Goal: Contribute content: Add original content to the website for others to see

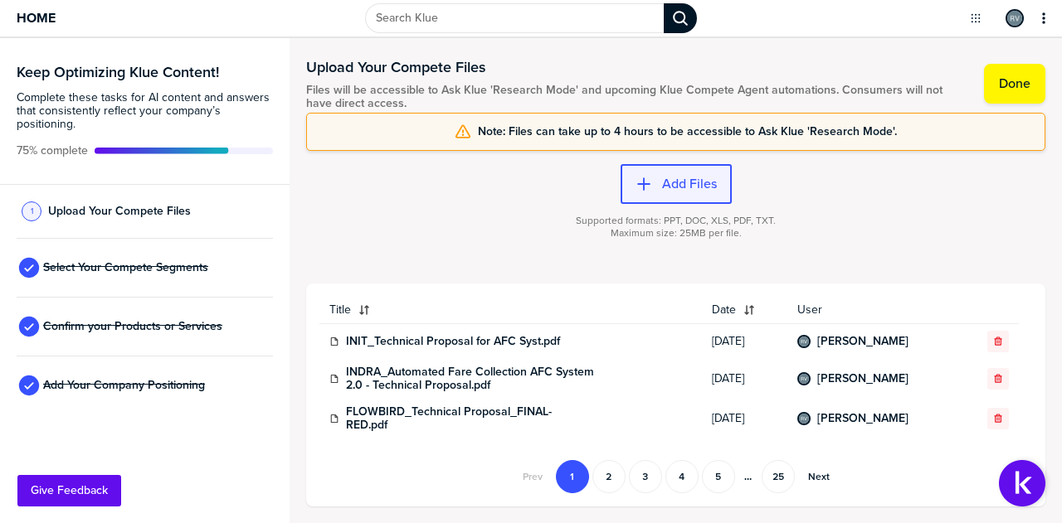
click at [690, 178] on label "Add Files" at bounding box center [689, 184] width 55 height 17
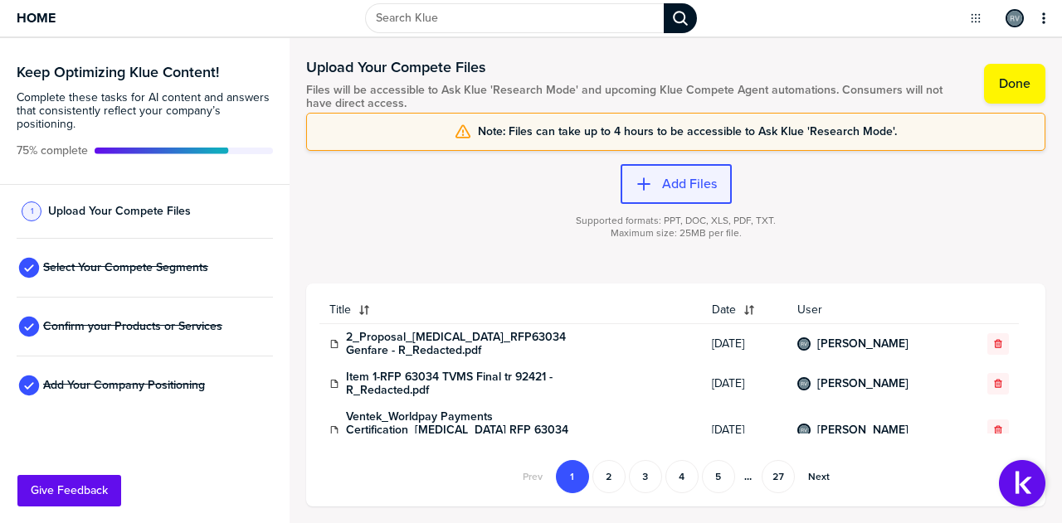
click at [669, 183] on label "Add Files" at bounding box center [689, 184] width 55 height 17
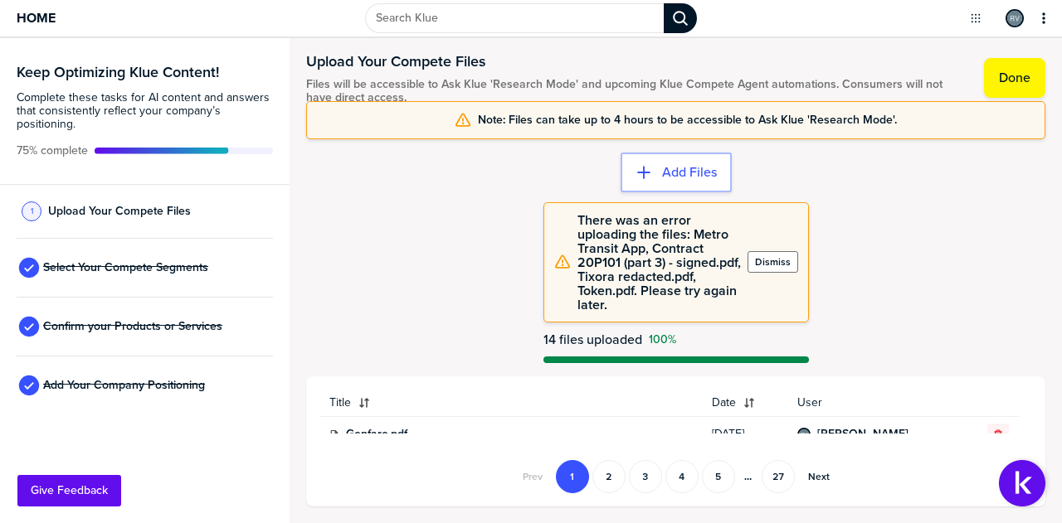
click at [775, 263] on label "Dismiss" at bounding box center [773, 261] width 36 height 13
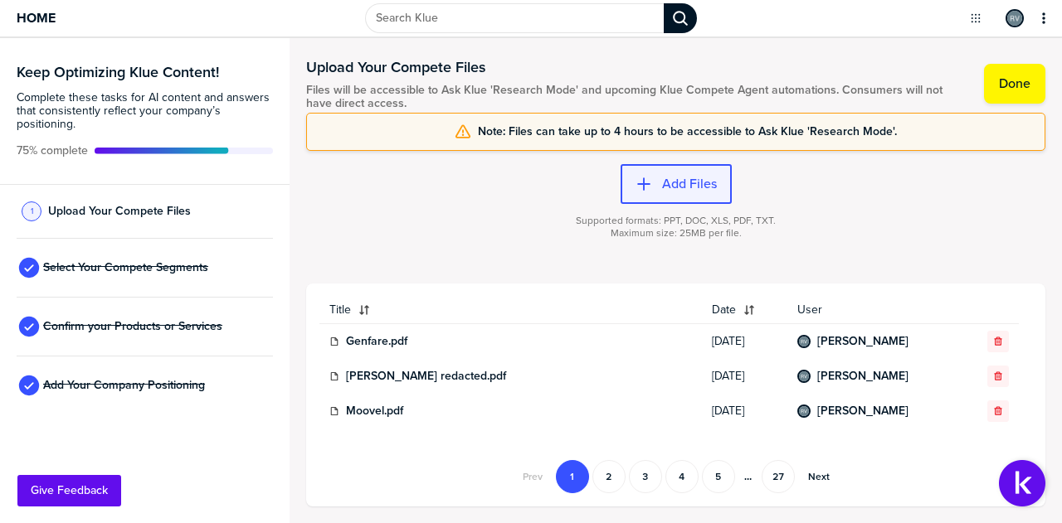
click at [673, 180] on label "Add Files" at bounding box center [689, 184] width 55 height 17
click at [680, 190] on label "Add Files" at bounding box center [689, 184] width 55 height 17
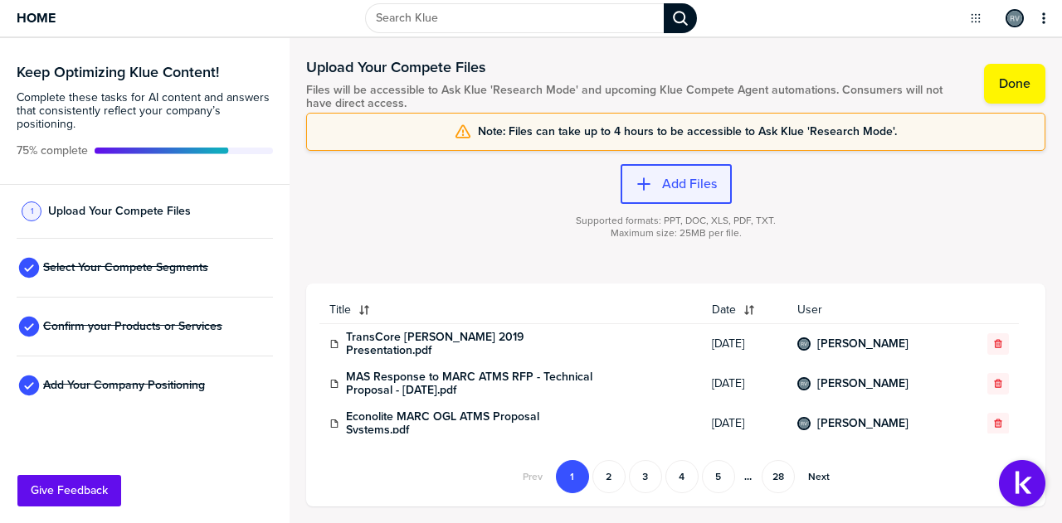
click at [662, 183] on label "Add Files" at bounding box center [689, 184] width 55 height 17
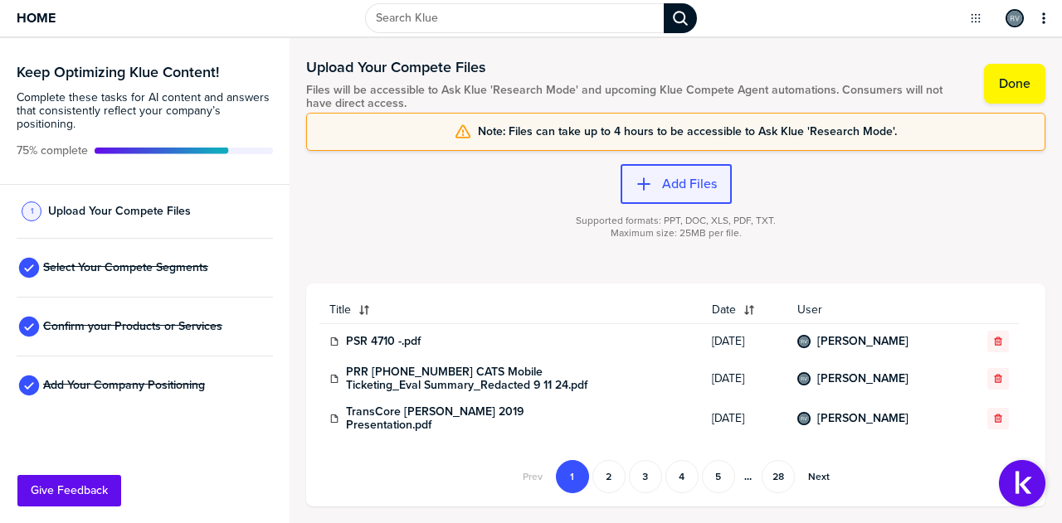
click at [655, 180] on div "button" at bounding box center [657, 184] width 10 height 17
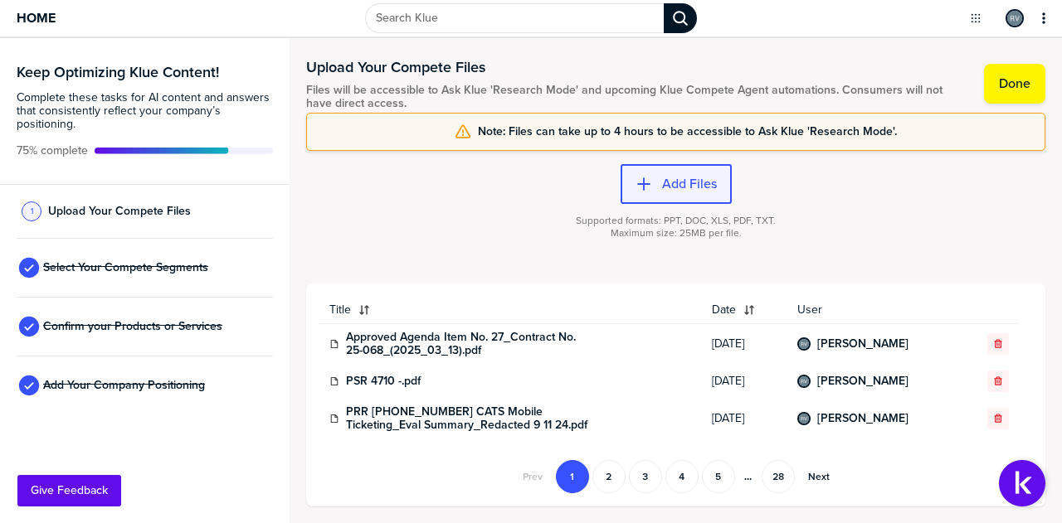
click at [672, 182] on label "Add Files" at bounding box center [689, 184] width 55 height 17
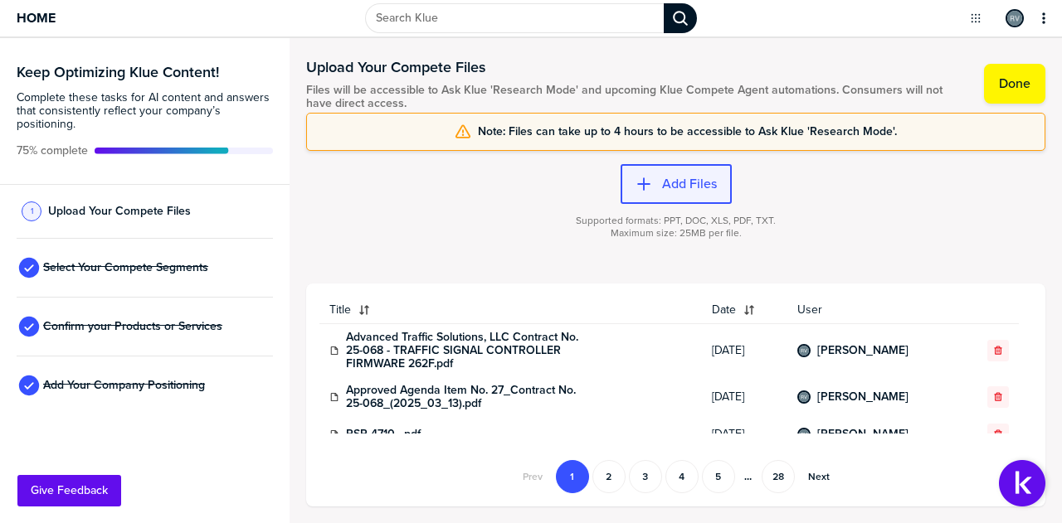
click at [667, 192] on button "Add Files" at bounding box center [675, 184] width 111 height 40
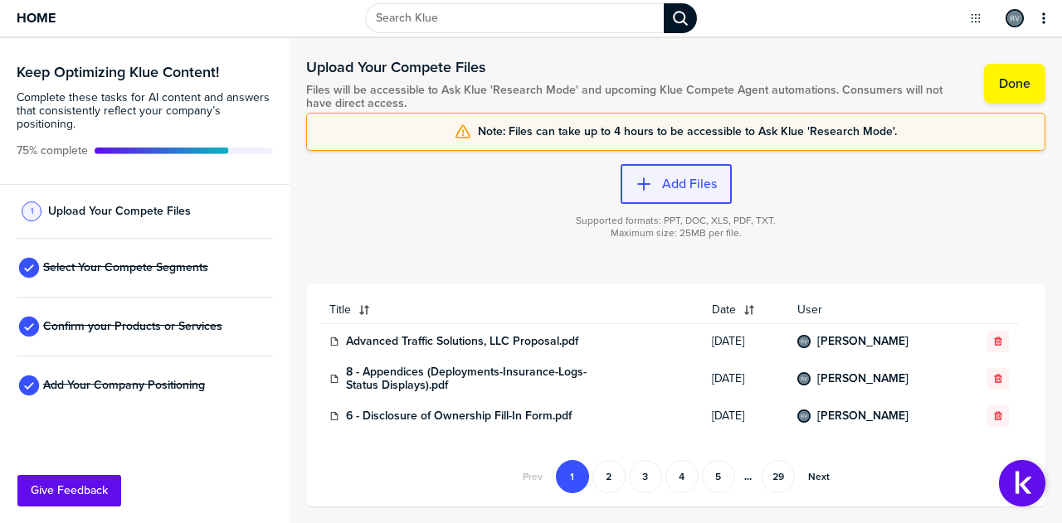
click at [667, 173] on button "Add Files" at bounding box center [675, 184] width 111 height 40
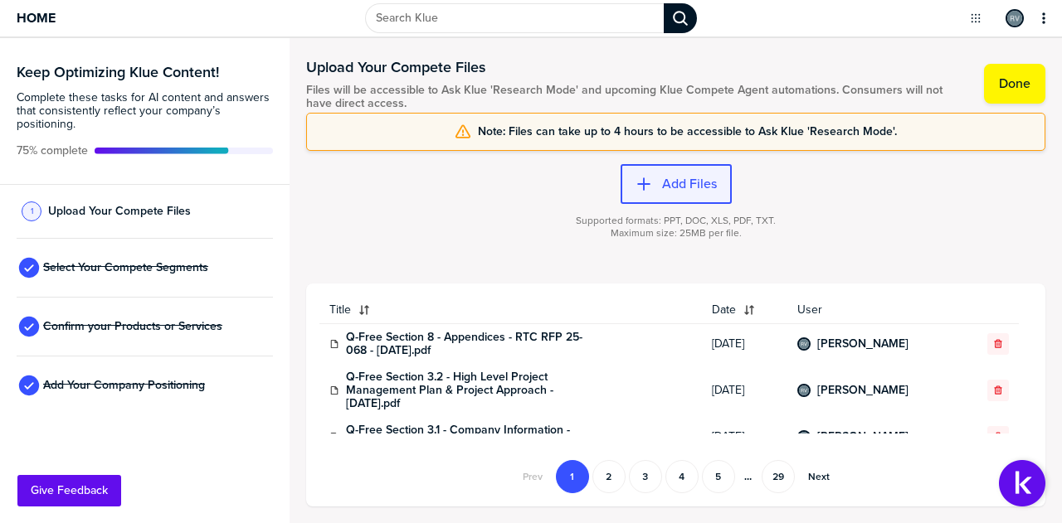
click at [660, 174] on button "Add Files" at bounding box center [675, 184] width 111 height 40
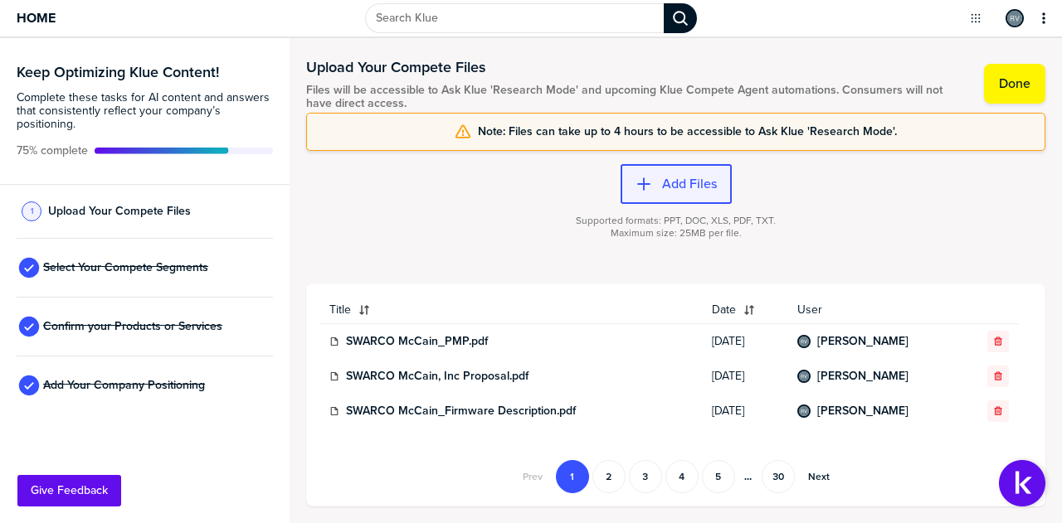
click at [669, 181] on label "Add Files" at bounding box center [689, 184] width 55 height 17
click at [657, 182] on div "button" at bounding box center [657, 184] width 10 height 17
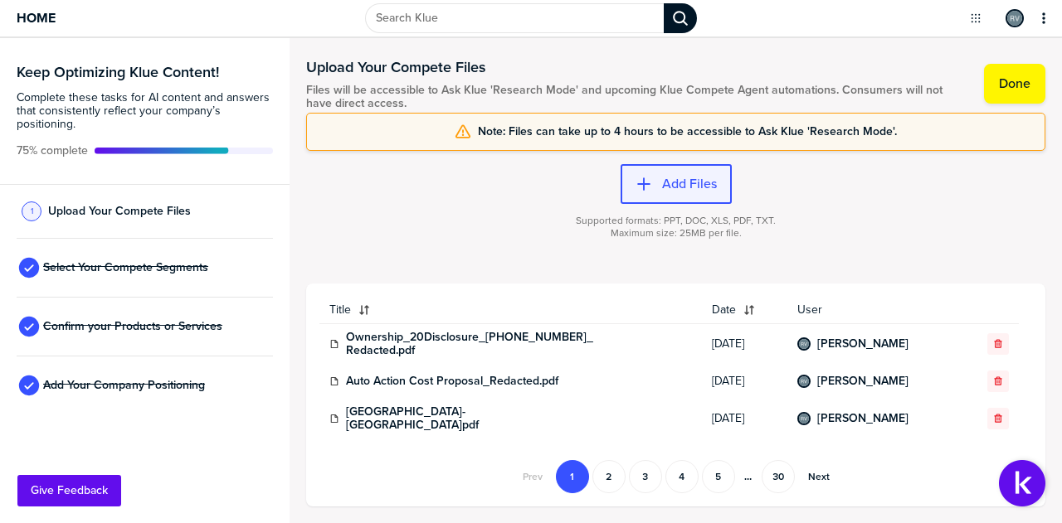
click at [671, 180] on label "Add Files" at bounding box center [689, 184] width 55 height 17
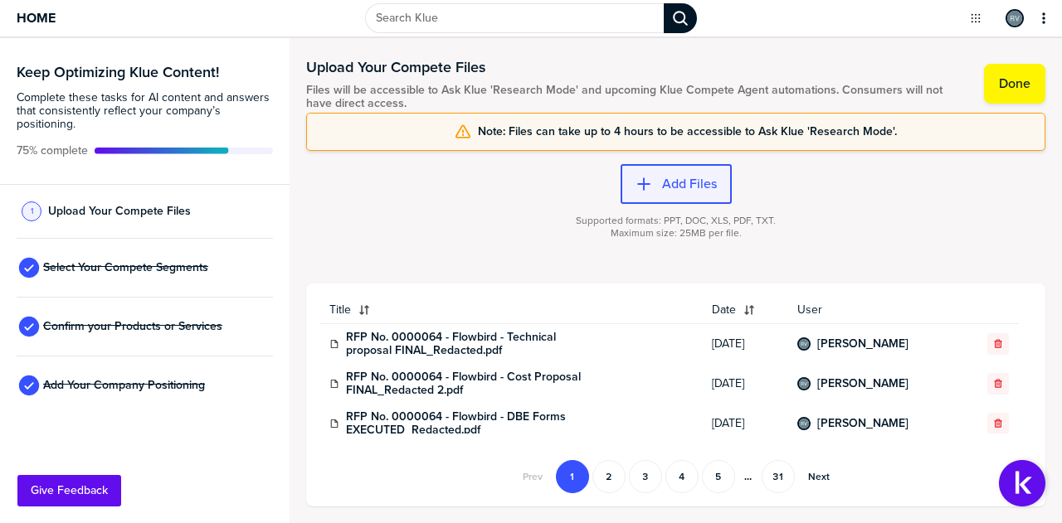
click at [664, 188] on label "Add Files" at bounding box center [689, 184] width 55 height 17
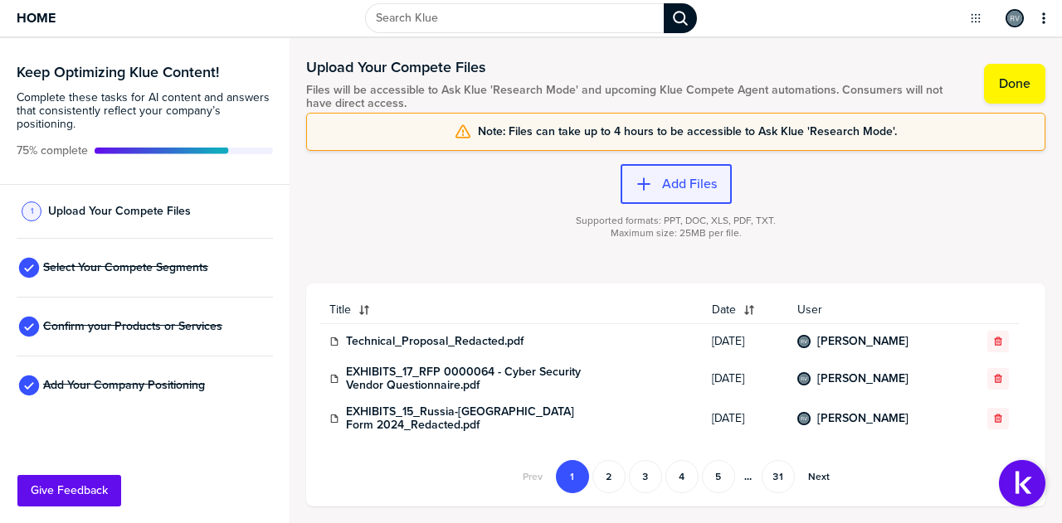
click at [678, 187] on label "Add Files" at bounding box center [689, 184] width 55 height 17
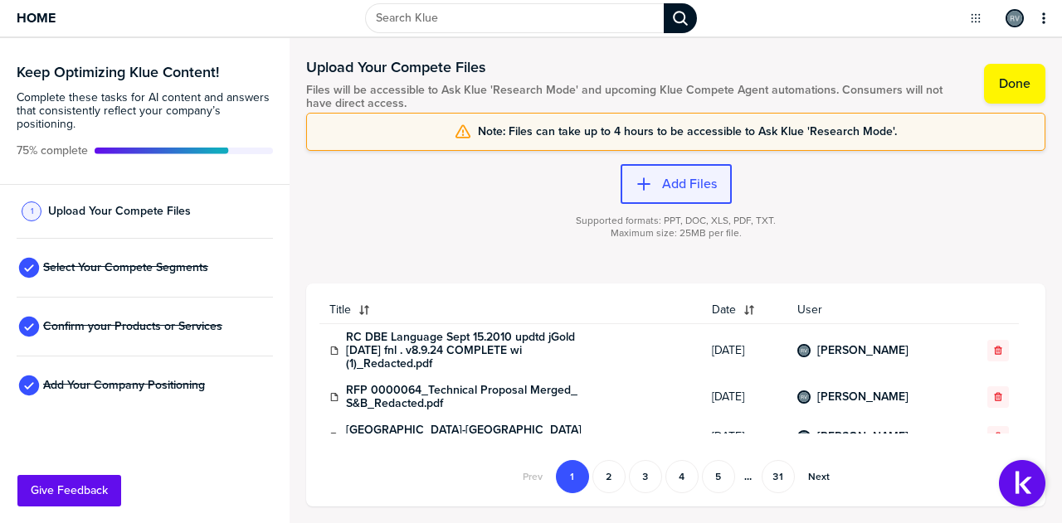
click at [677, 190] on label "Add Files" at bounding box center [689, 184] width 55 height 17
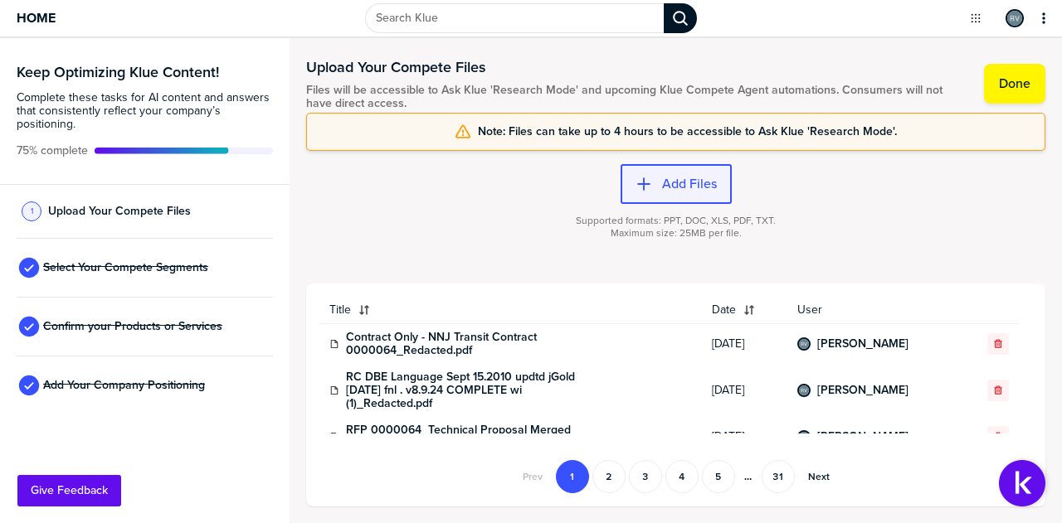
click at [704, 178] on label "Add Files" at bounding box center [689, 184] width 55 height 17
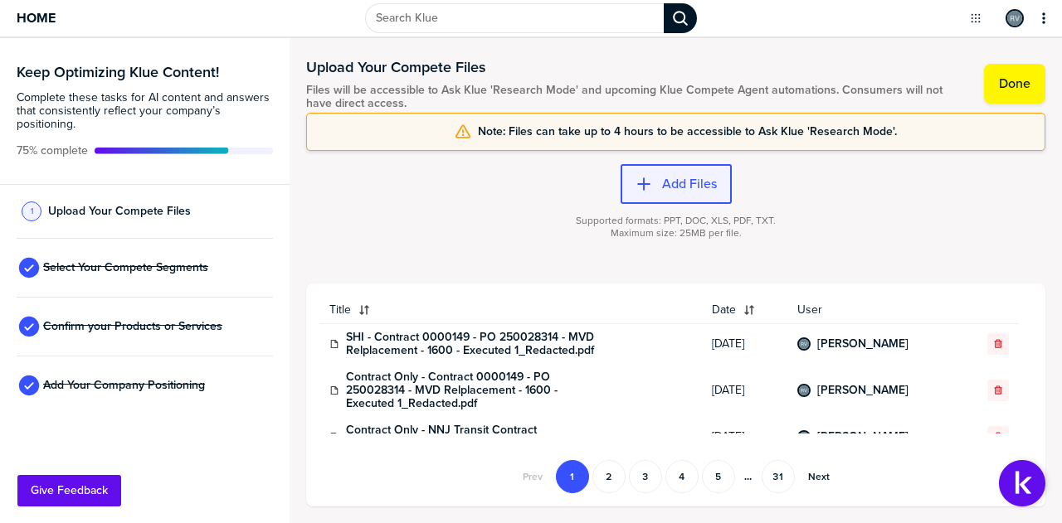
click at [690, 187] on label "Add Files" at bounding box center [689, 184] width 55 height 17
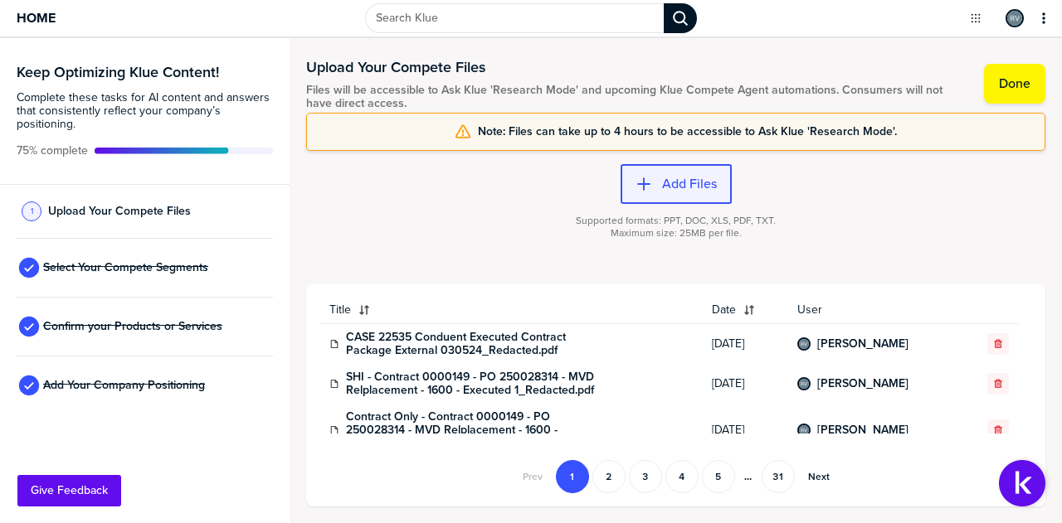
click at [664, 178] on label "Add Files" at bounding box center [689, 184] width 55 height 17
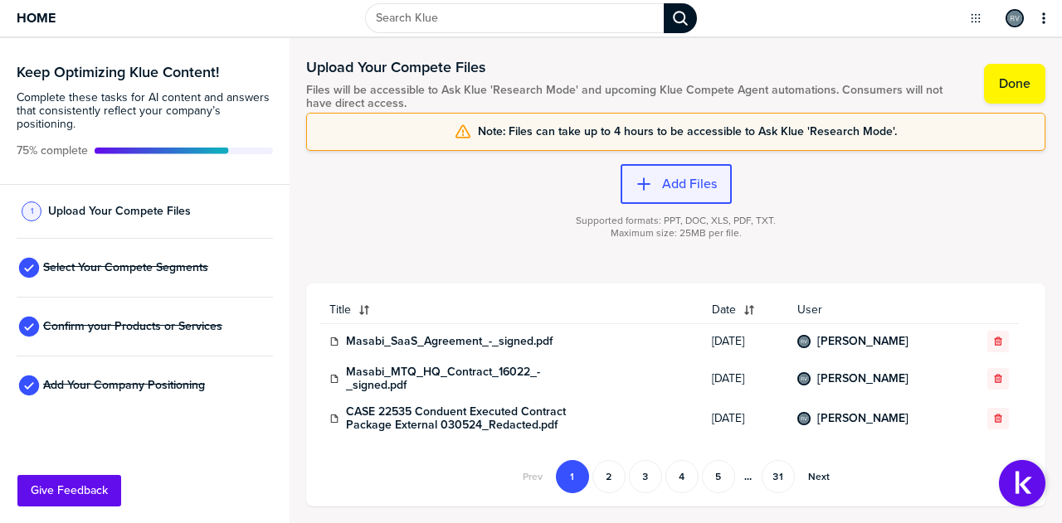
click at [686, 176] on label "Add Files" at bounding box center [689, 184] width 55 height 17
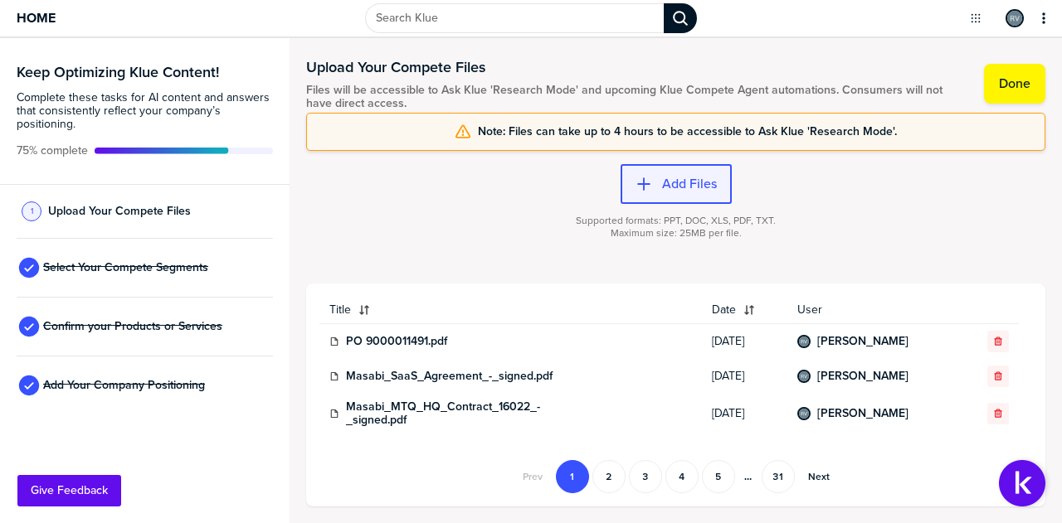
click at [681, 181] on label "Add Files" at bounding box center [689, 184] width 55 height 17
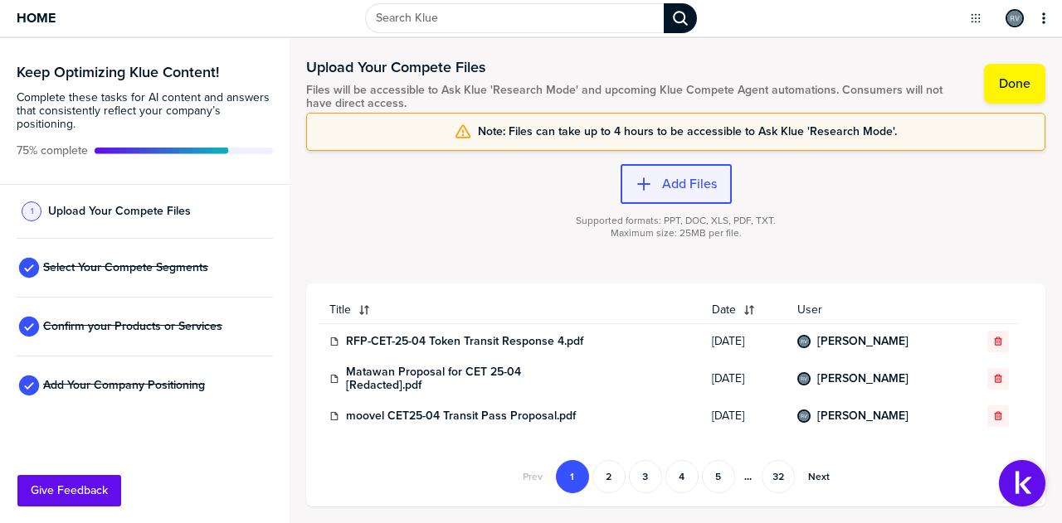
click at [666, 181] on label "Add Files" at bounding box center [689, 184] width 55 height 17
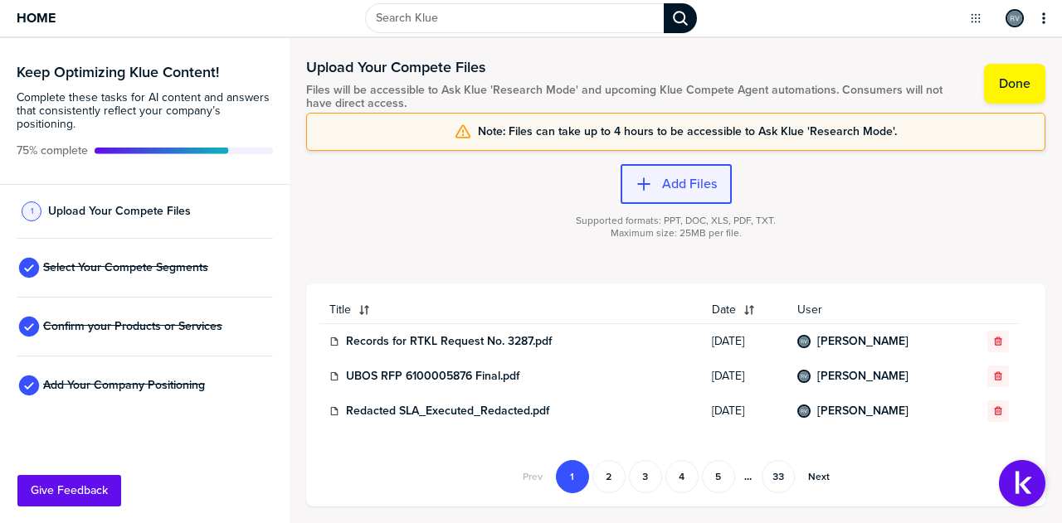
click at [680, 178] on label "Add Files" at bounding box center [689, 184] width 55 height 17
click at [679, 184] on label "Add Files" at bounding box center [689, 184] width 55 height 17
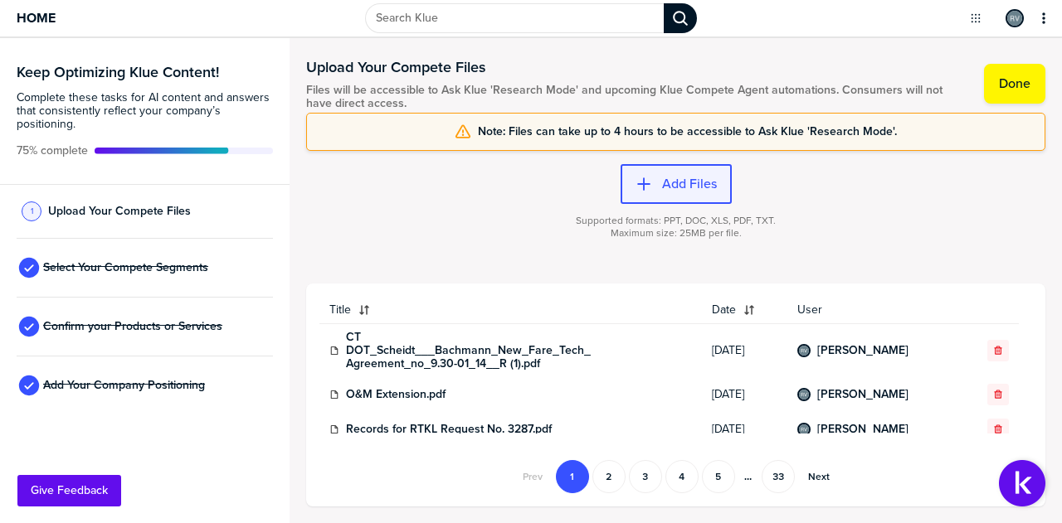
click at [665, 192] on button "Add Files" at bounding box center [675, 184] width 111 height 40
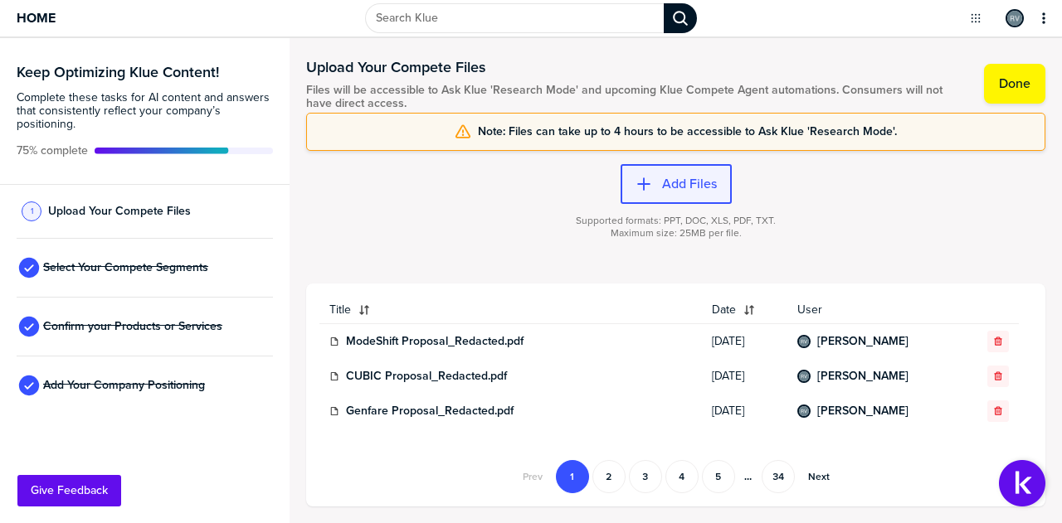
click at [675, 182] on label "Add Files" at bounding box center [689, 184] width 55 height 17
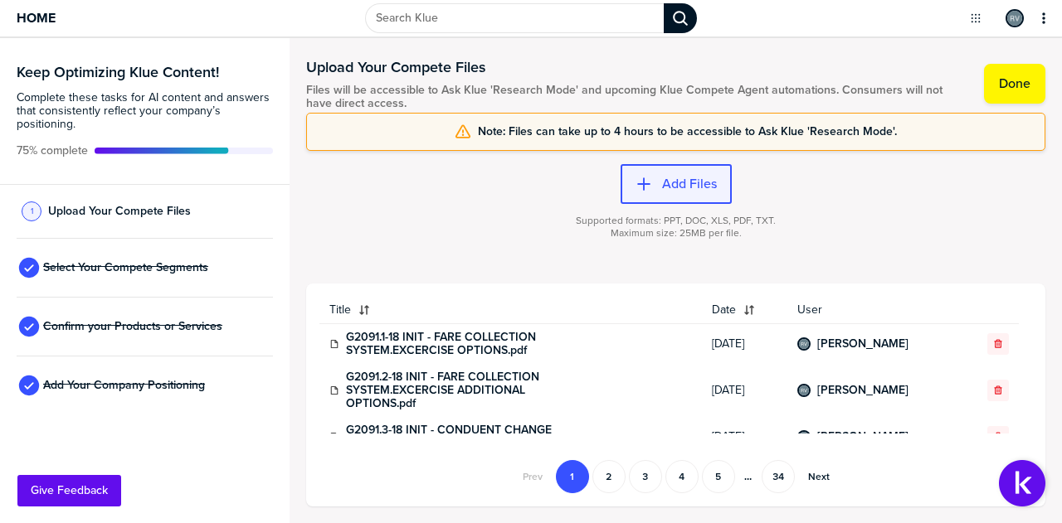
click at [679, 178] on label "Add Files" at bounding box center [689, 184] width 55 height 17
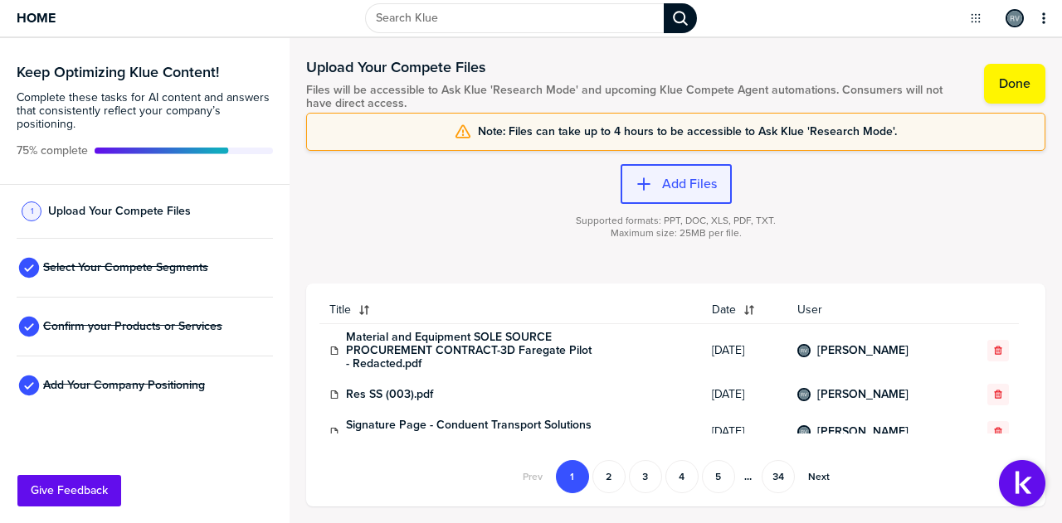
click at [677, 179] on label "Add Files" at bounding box center [689, 184] width 55 height 17
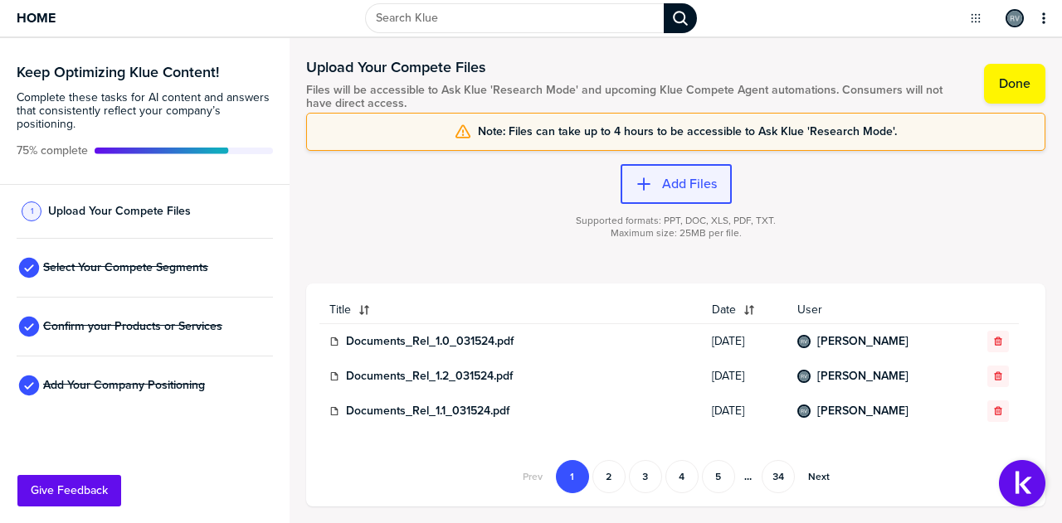
click at [668, 184] on label "Add Files" at bounding box center [689, 184] width 55 height 17
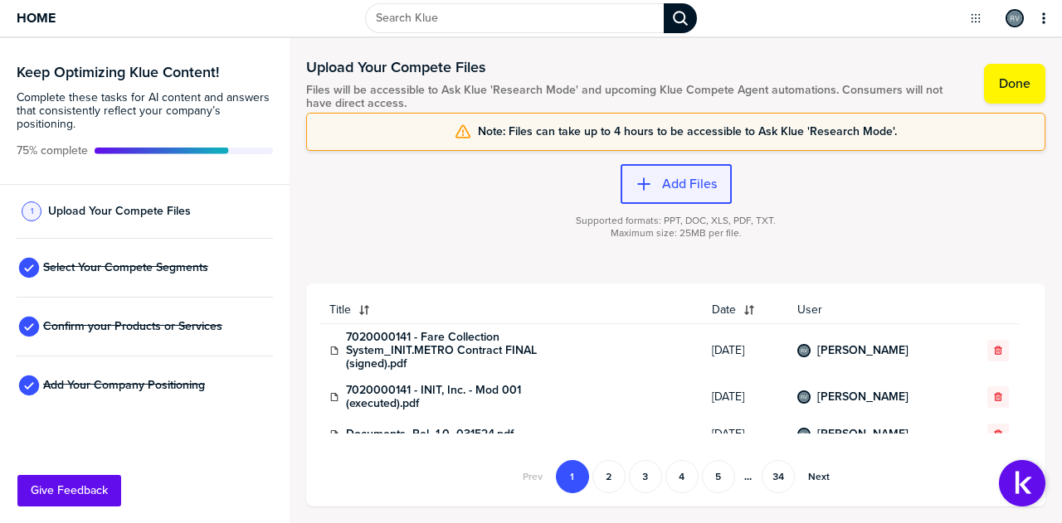
click at [680, 180] on label "Add Files" at bounding box center [689, 184] width 55 height 17
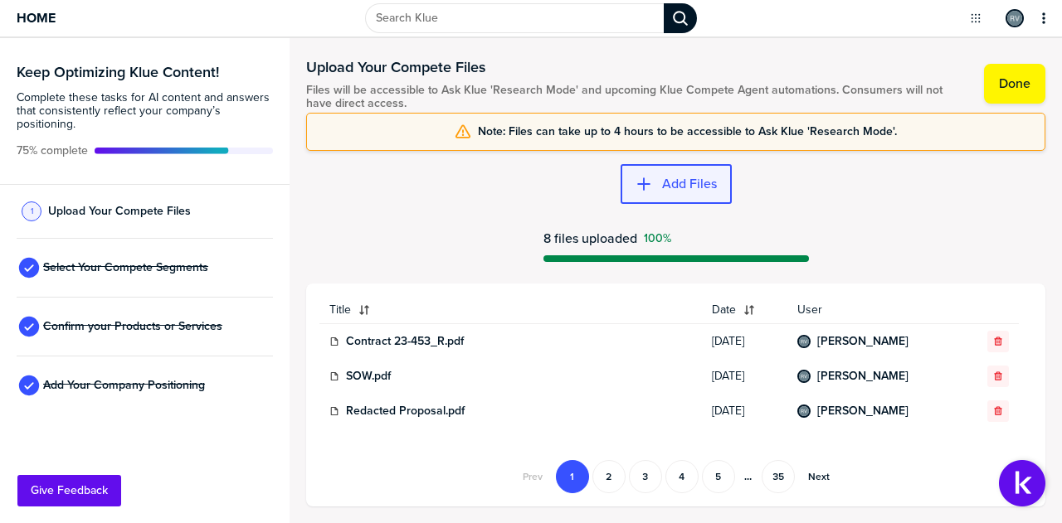
click at [684, 173] on button "Add Files" at bounding box center [675, 184] width 111 height 40
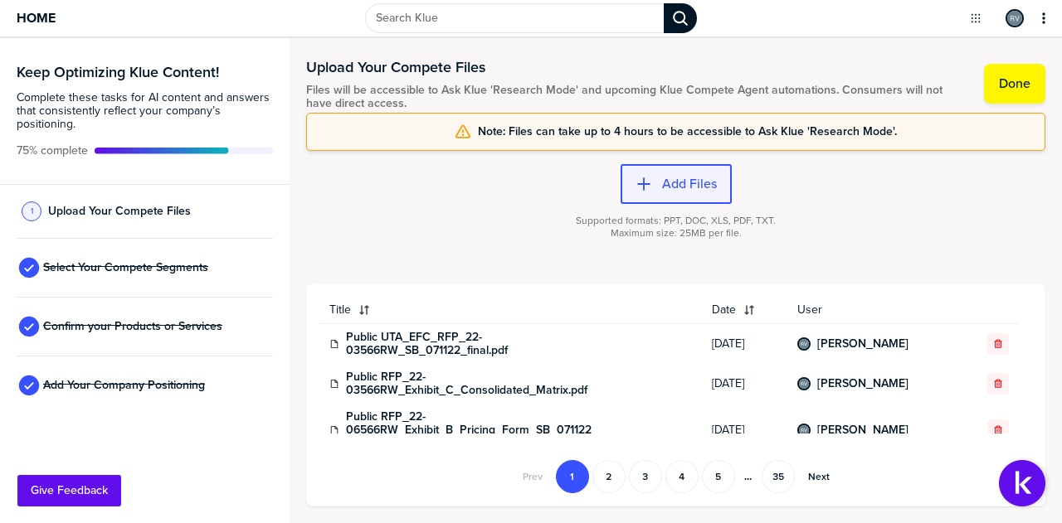
click at [662, 182] on label "Add Files" at bounding box center [689, 184] width 55 height 17
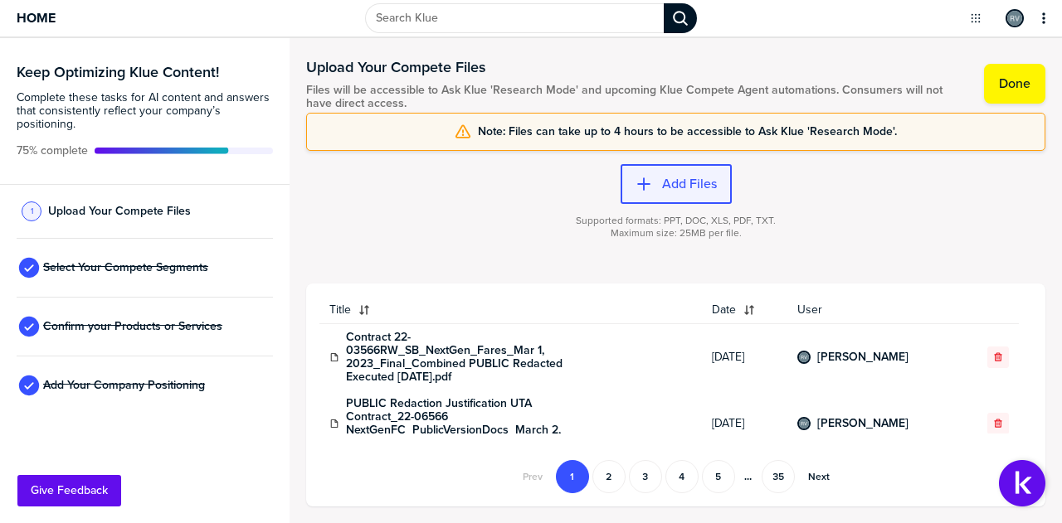
click at [652, 185] on div "button" at bounding box center [657, 184] width 10 height 17
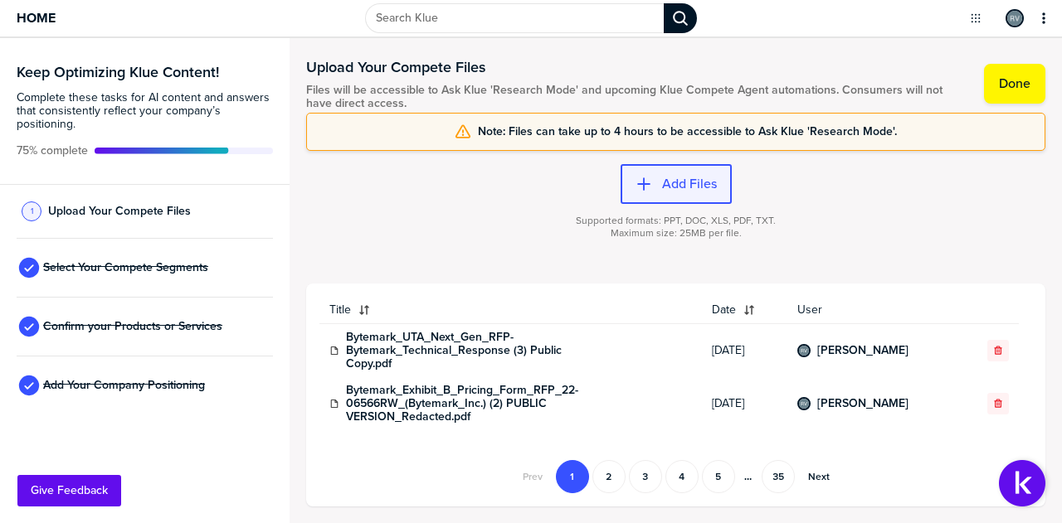
click at [677, 168] on button "Add Files" at bounding box center [675, 184] width 111 height 40
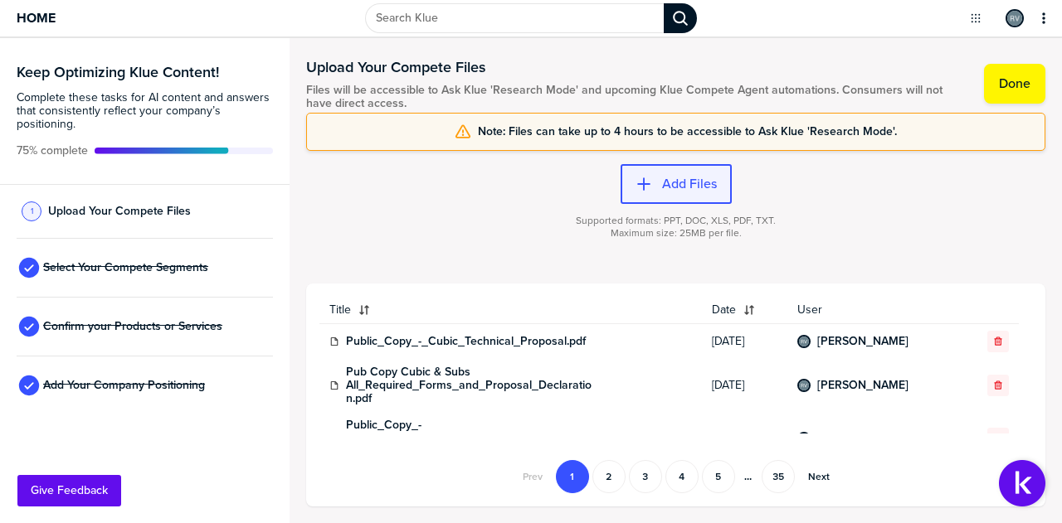
click at [665, 187] on label "Add Files" at bounding box center [689, 184] width 55 height 17
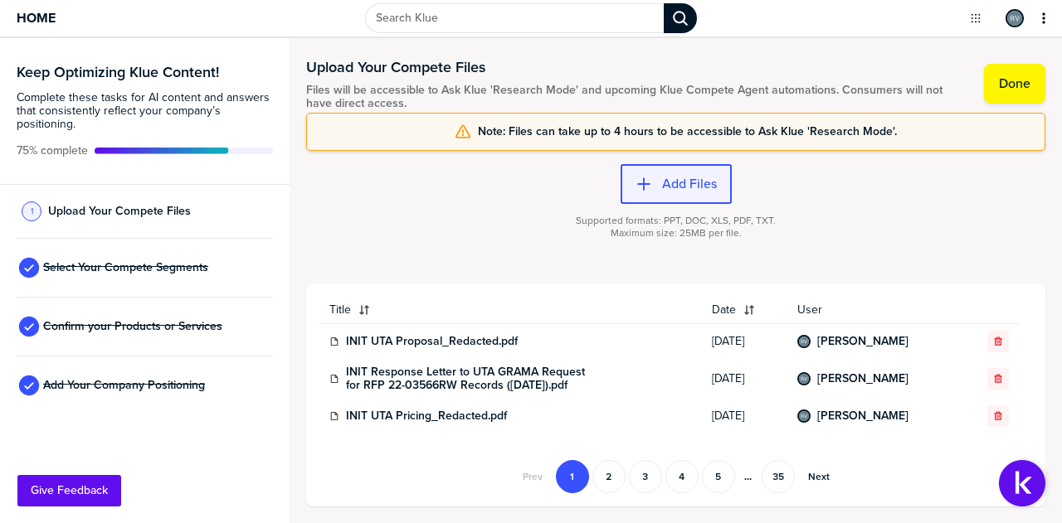
click at [679, 182] on label "Add Files" at bounding box center [689, 184] width 55 height 17
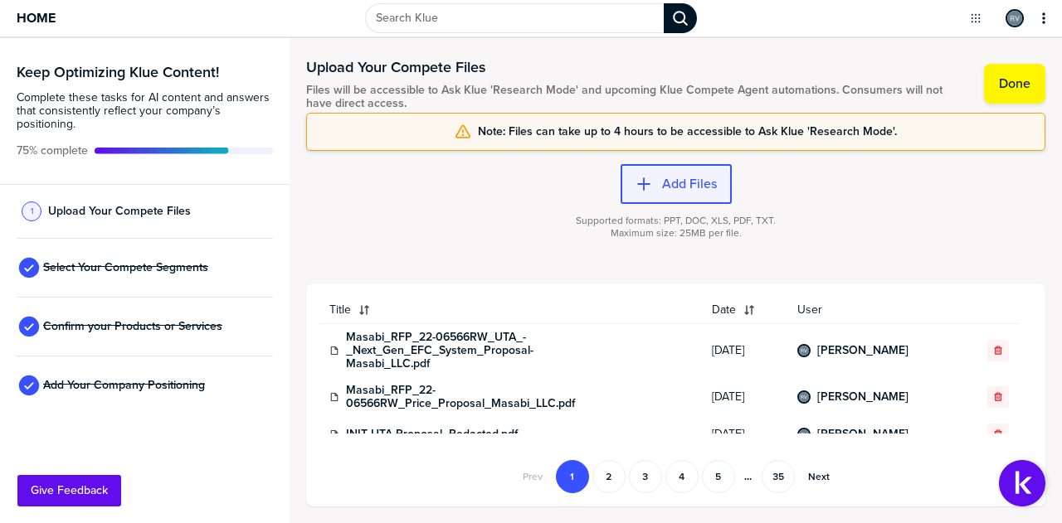
click at [672, 182] on label "Add Files" at bounding box center [689, 184] width 55 height 17
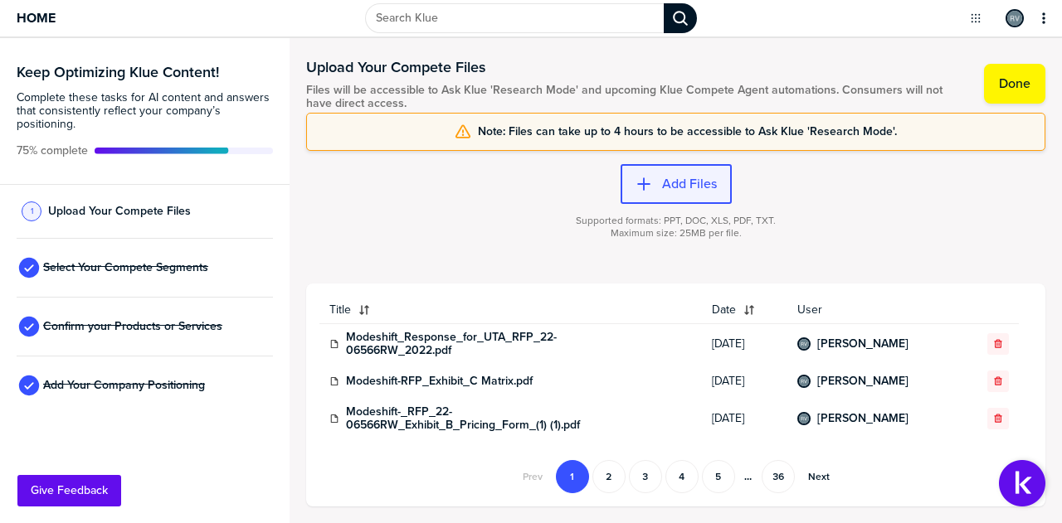
click at [667, 182] on label "Add Files" at bounding box center [689, 184] width 55 height 17
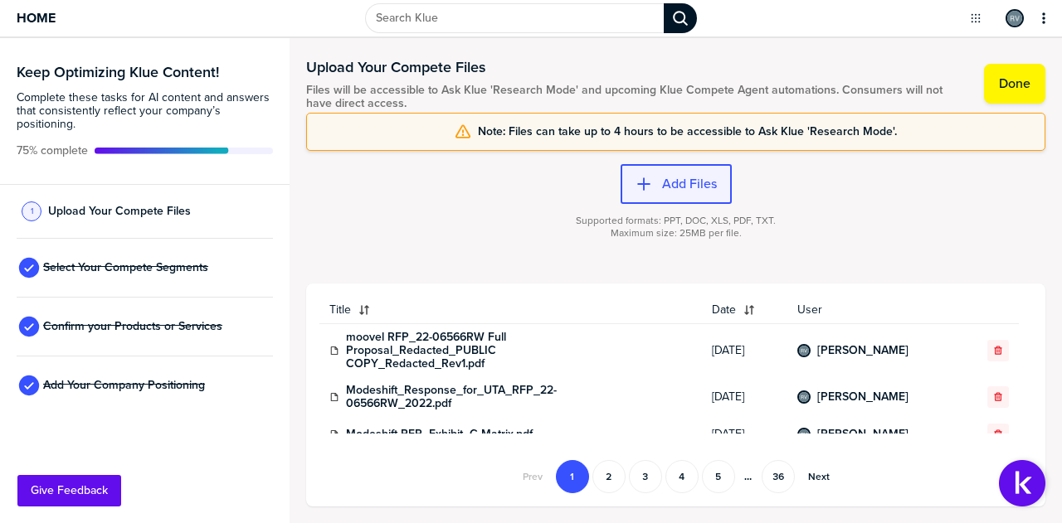
click at [663, 186] on label "Add Files" at bounding box center [689, 184] width 55 height 17
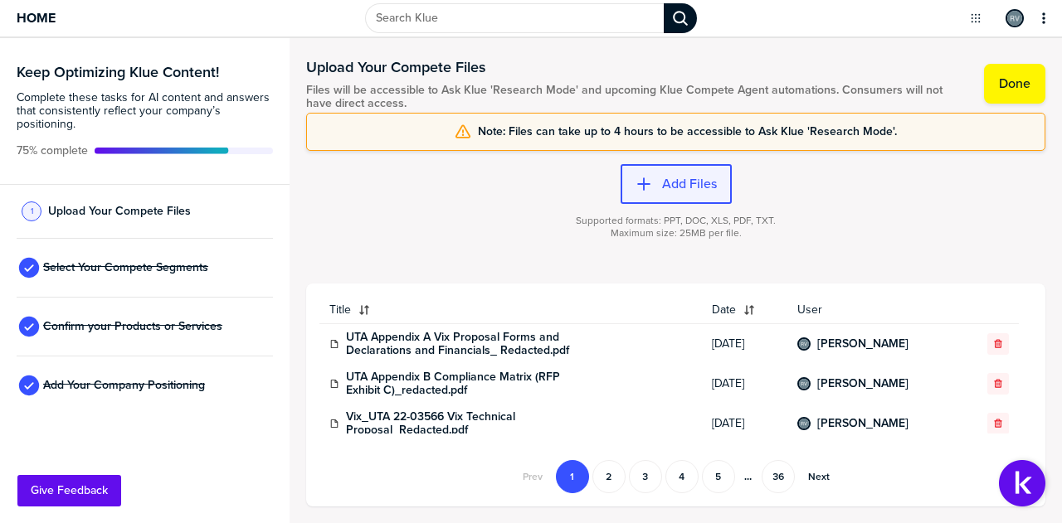
click at [679, 182] on label "Add Files" at bounding box center [689, 184] width 55 height 17
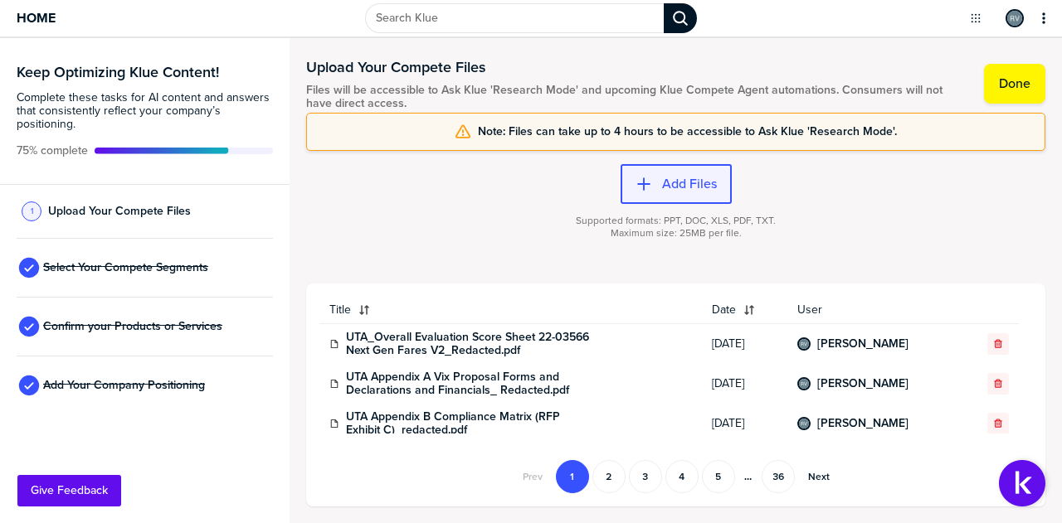
click at [662, 173] on button "Add Files" at bounding box center [675, 184] width 111 height 40
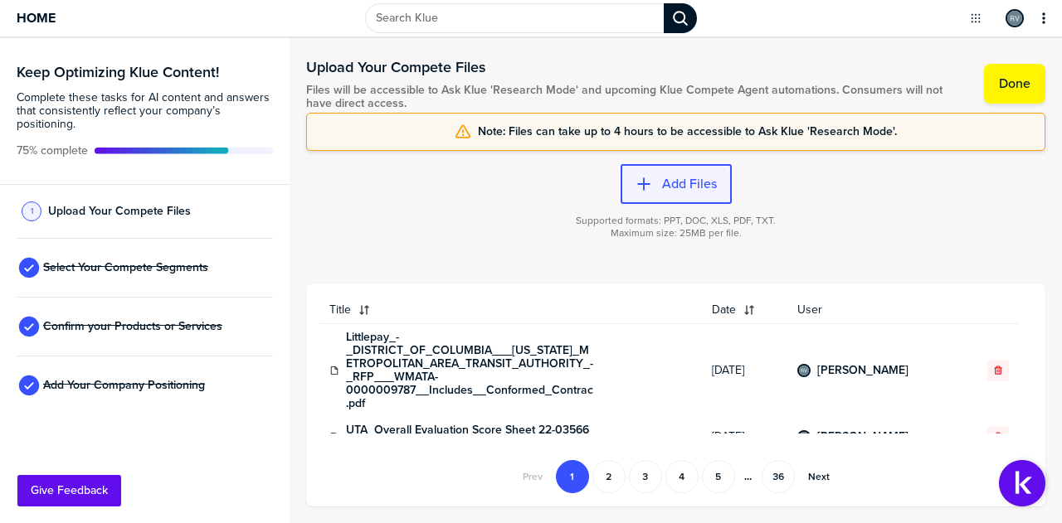
click at [703, 185] on label "Add Files" at bounding box center [689, 184] width 55 height 17
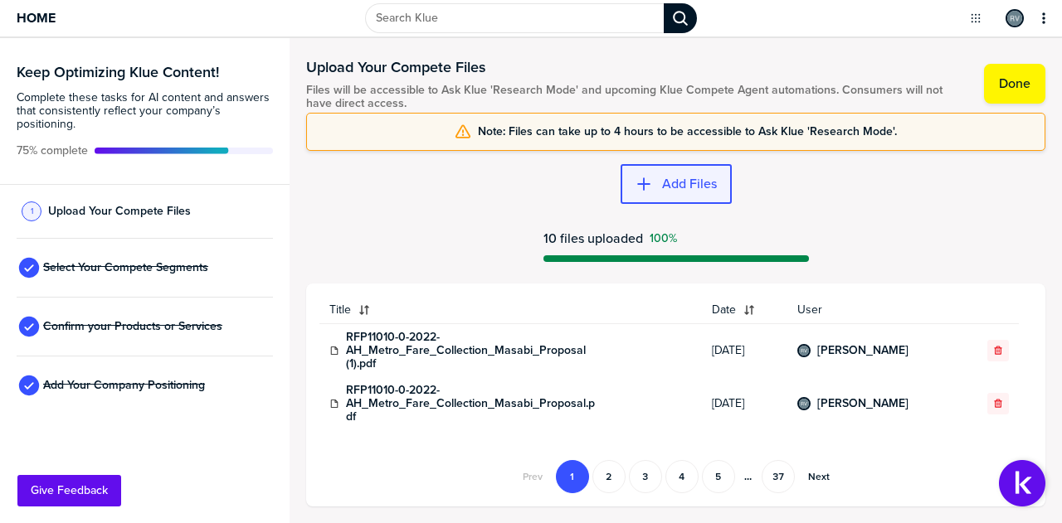
click at [657, 189] on div "button" at bounding box center [657, 184] width 10 height 17
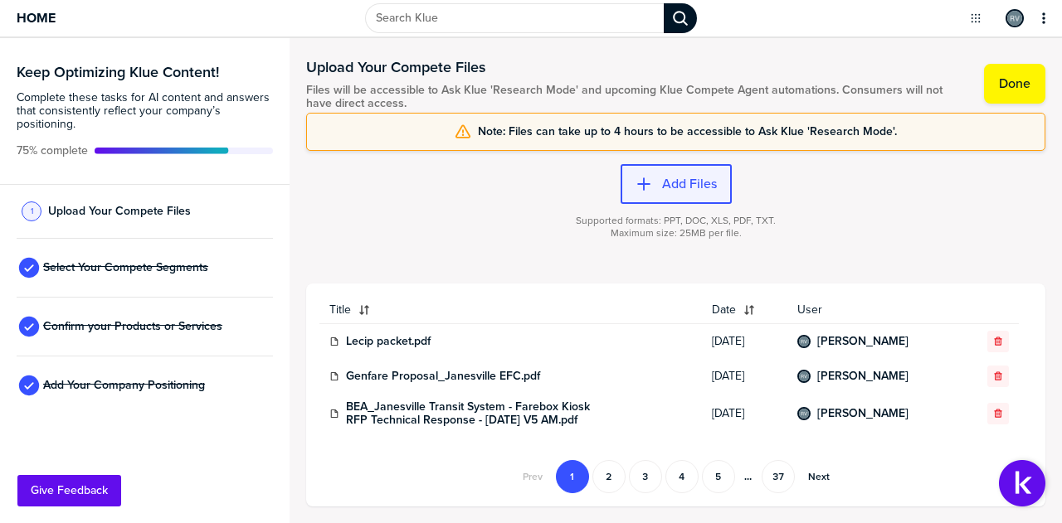
click at [666, 187] on label "Add Files" at bounding box center [689, 184] width 55 height 17
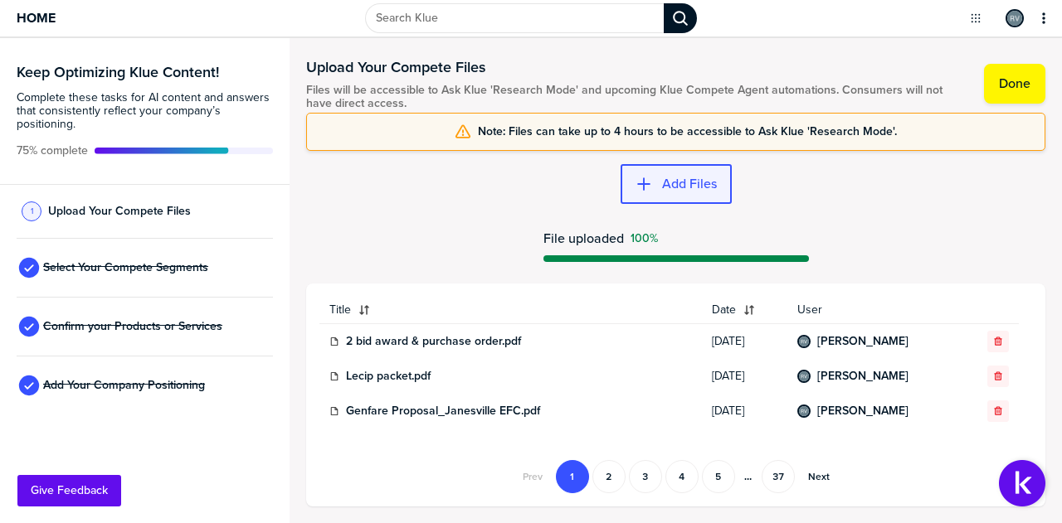
click at [672, 183] on label "Add Files" at bounding box center [689, 184] width 55 height 17
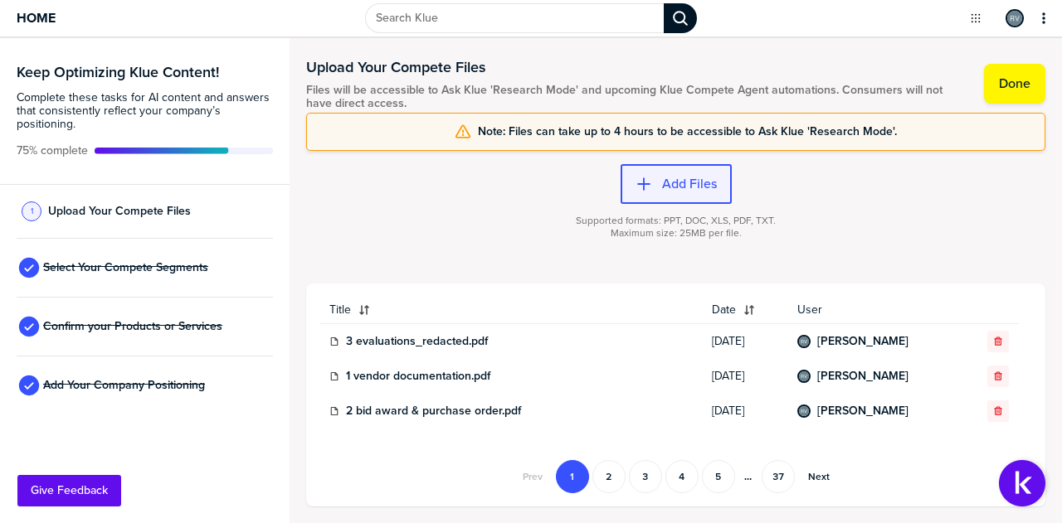
click at [672, 181] on label "Add Files" at bounding box center [689, 184] width 55 height 17
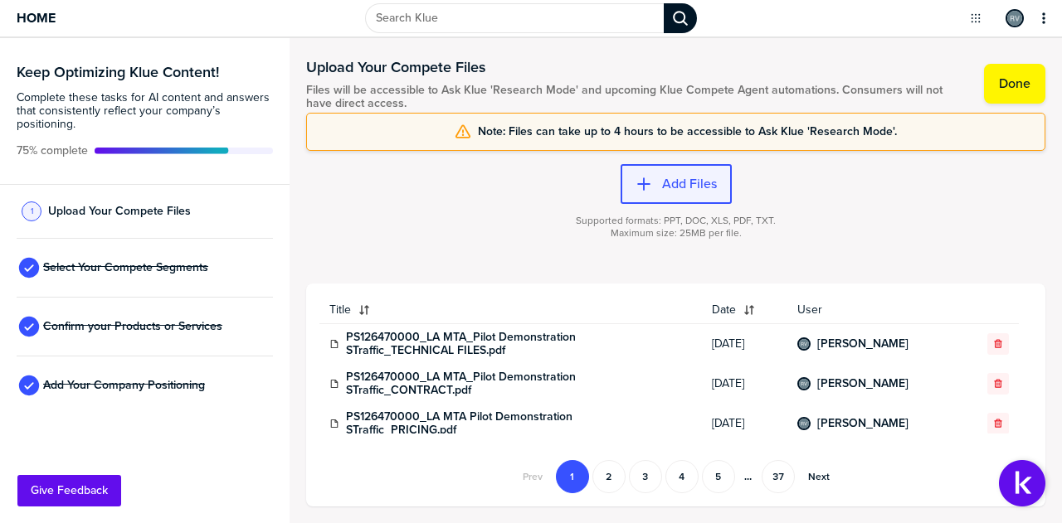
click at [659, 174] on button "Add Files" at bounding box center [675, 184] width 111 height 40
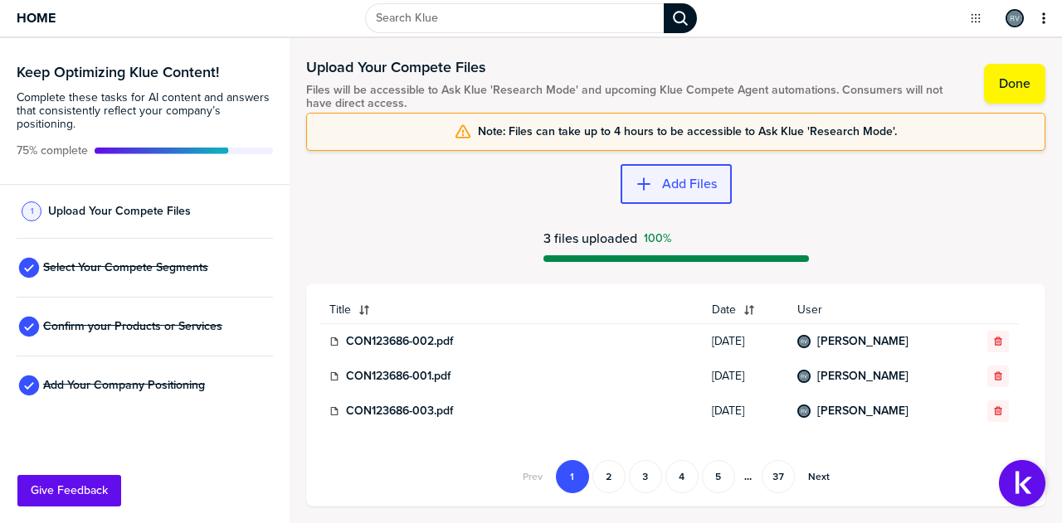
click at [665, 177] on label "Add Files" at bounding box center [689, 184] width 55 height 17
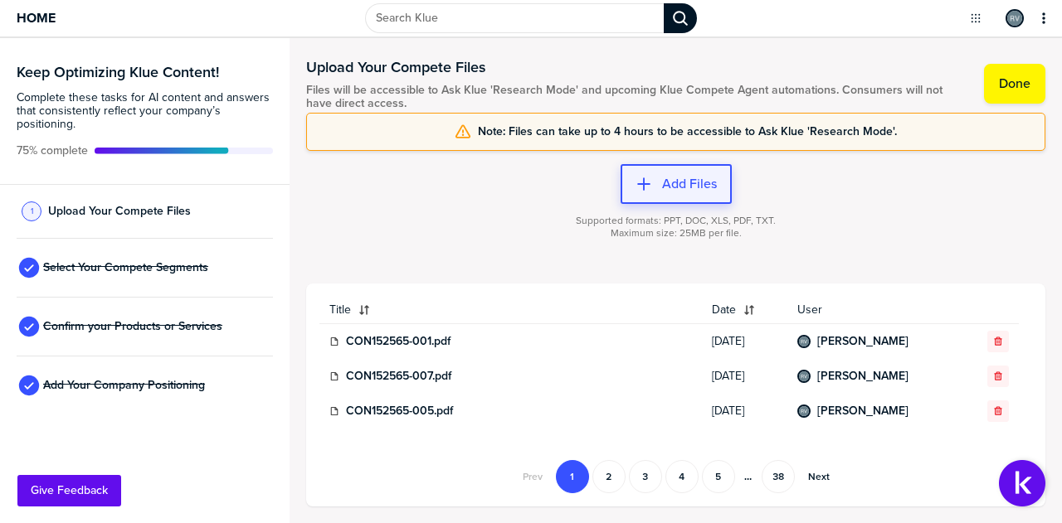
click at [678, 178] on label "Add Files" at bounding box center [689, 184] width 55 height 17
click at [667, 182] on label "Add Files" at bounding box center [689, 184] width 55 height 17
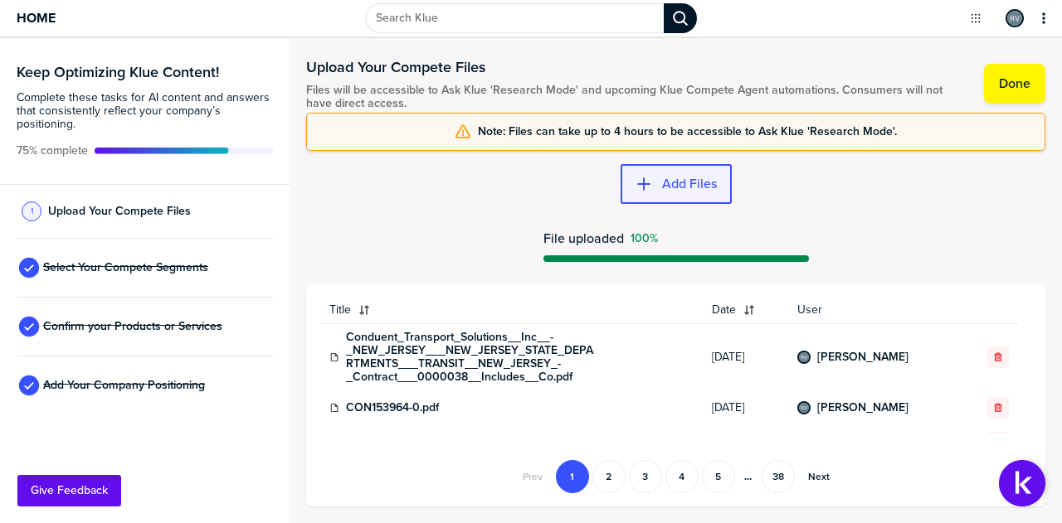
click at [702, 180] on label "Add Files" at bounding box center [689, 184] width 55 height 17
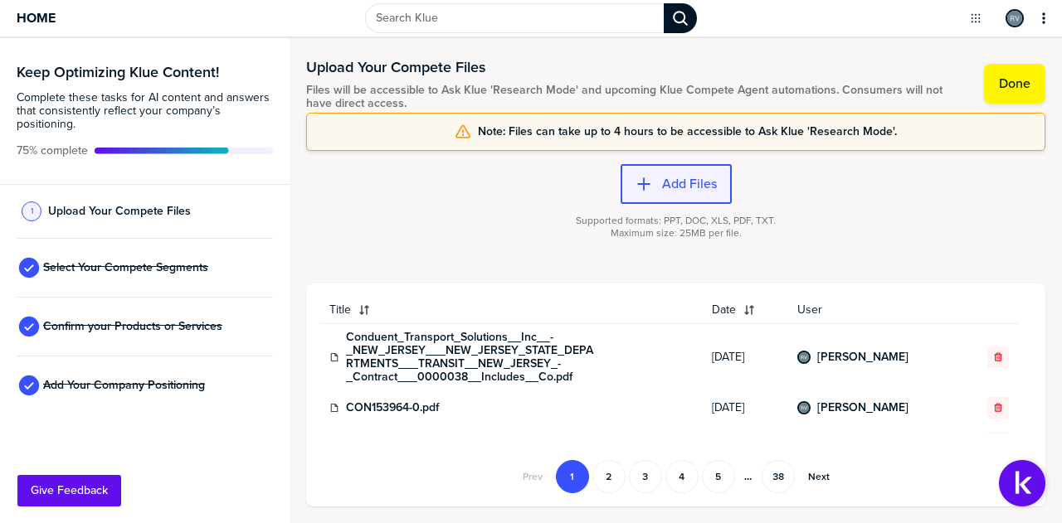
click at [677, 182] on label "Add Files" at bounding box center [689, 184] width 55 height 17
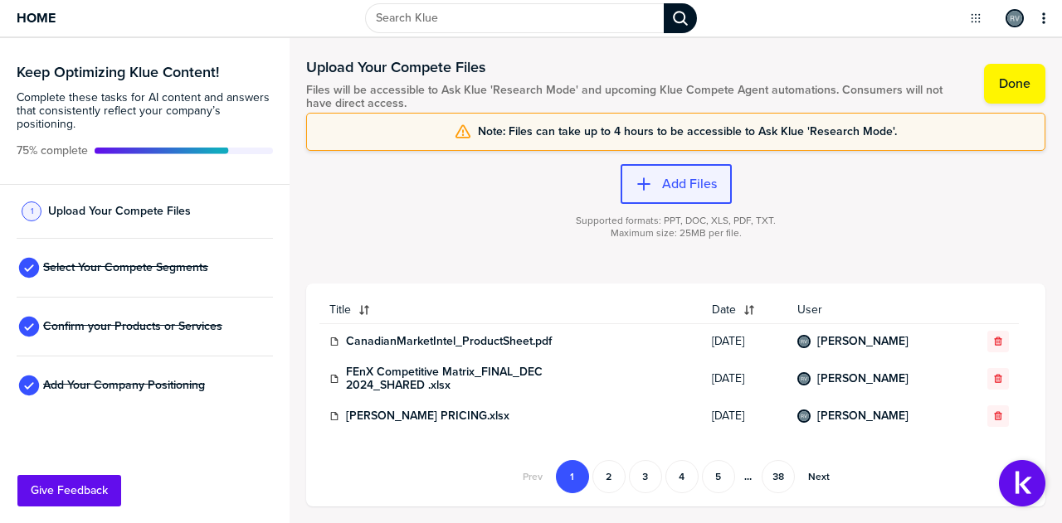
click at [698, 178] on label "Add Files" at bounding box center [689, 184] width 55 height 17
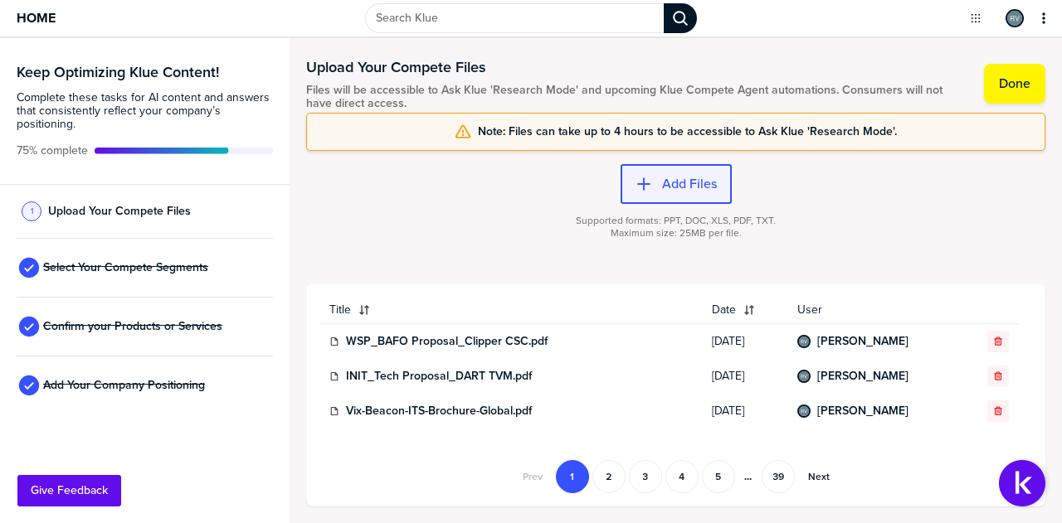
click at [669, 184] on label "Add Files" at bounding box center [689, 184] width 55 height 17
click at [672, 176] on label "Add Files" at bounding box center [689, 184] width 55 height 17
click at [661, 186] on div "Add Files" at bounding box center [675, 184] width 81 height 17
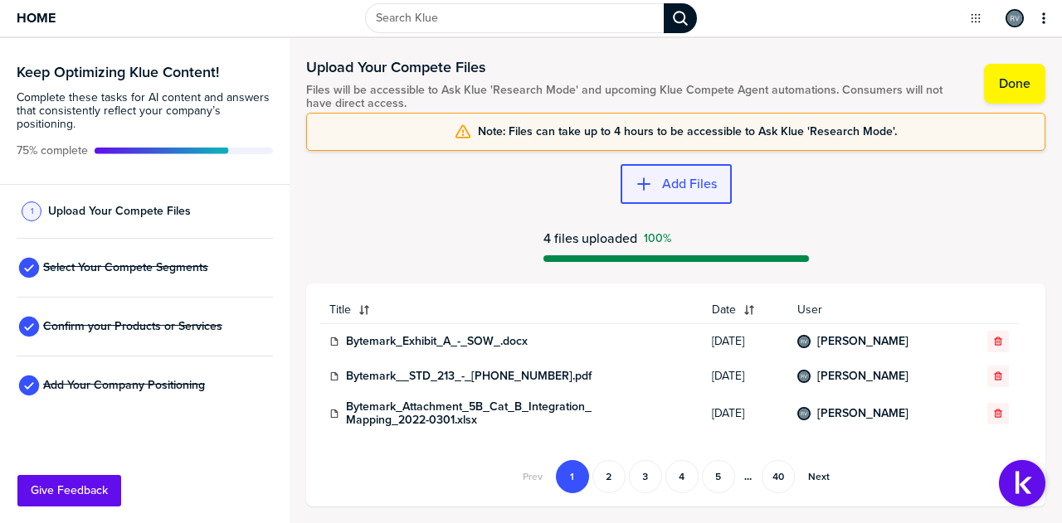
click at [664, 172] on button "Add Files" at bounding box center [675, 184] width 111 height 40
